Goal: Navigation & Orientation: Find specific page/section

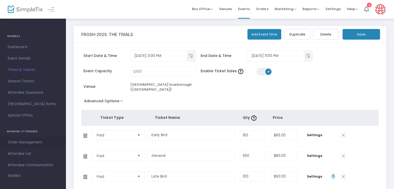
click at [33, 138] on link "Order Management" at bounding box center [33, 141] width 66 height 11
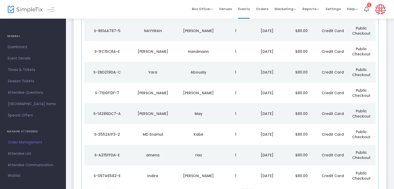
scroll to position [122, 0]
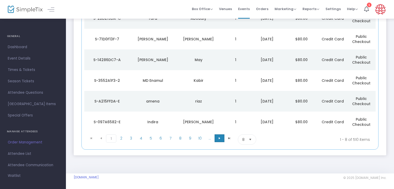
click at [219, 138] on span "Go to the next page" at bounding box center [219, 138] width 4 height 4
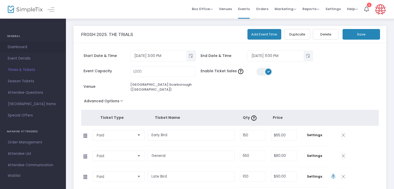
click at [33, 44] on span "Dashboard" at bounding box center [33, 47] width 50 height 7
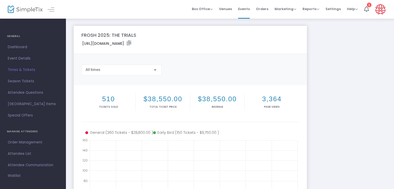
scroll to position [65, 0]
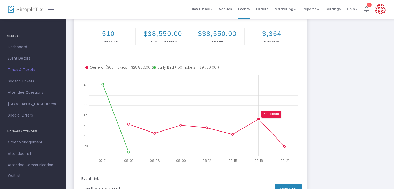
click at [259, 118] on circle at bounding box center [258, 118] width 3 height 3
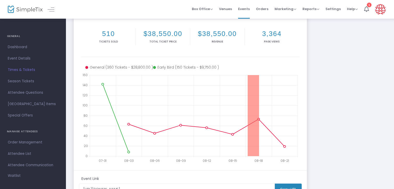
drag, startPoint x: 259, startPoint y: 118, endPoint x: 238, endPoint y: 123, distance: 21.7
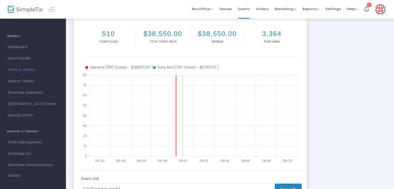
drag, startPoint x: 175, startPoint y: 123, endPoint x: 179, endPoint y: 123, distance: 3.6
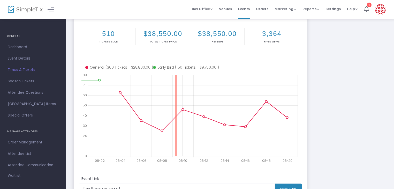
click at [179, 123] on icon at bounding box center [194, 115] width 208 height 81
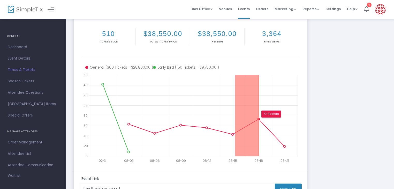
drag, startPoint x: 235, startPoint y: 134, endPoint x: 259, endPoint y: 131, distance: 24.0
click at [259, 131] on icon at bounding box center [194, 115] width 208 height 81
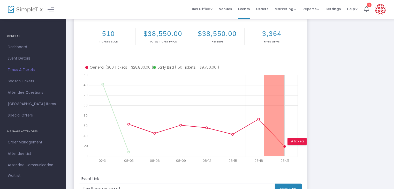
drag, startPoint x: 264, startPoint y: 133, endPoint x: 284, endPoint y: 139, distance: 20.5
click at [284, 139] on icon at bounding box center [194, 115] width 208 height 81
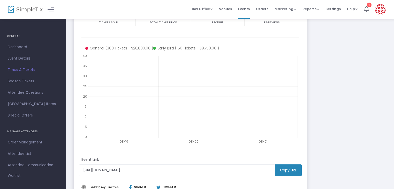
scroll to position [0, 0]
